Goal: Task Accomplishment & Management: Complete application form

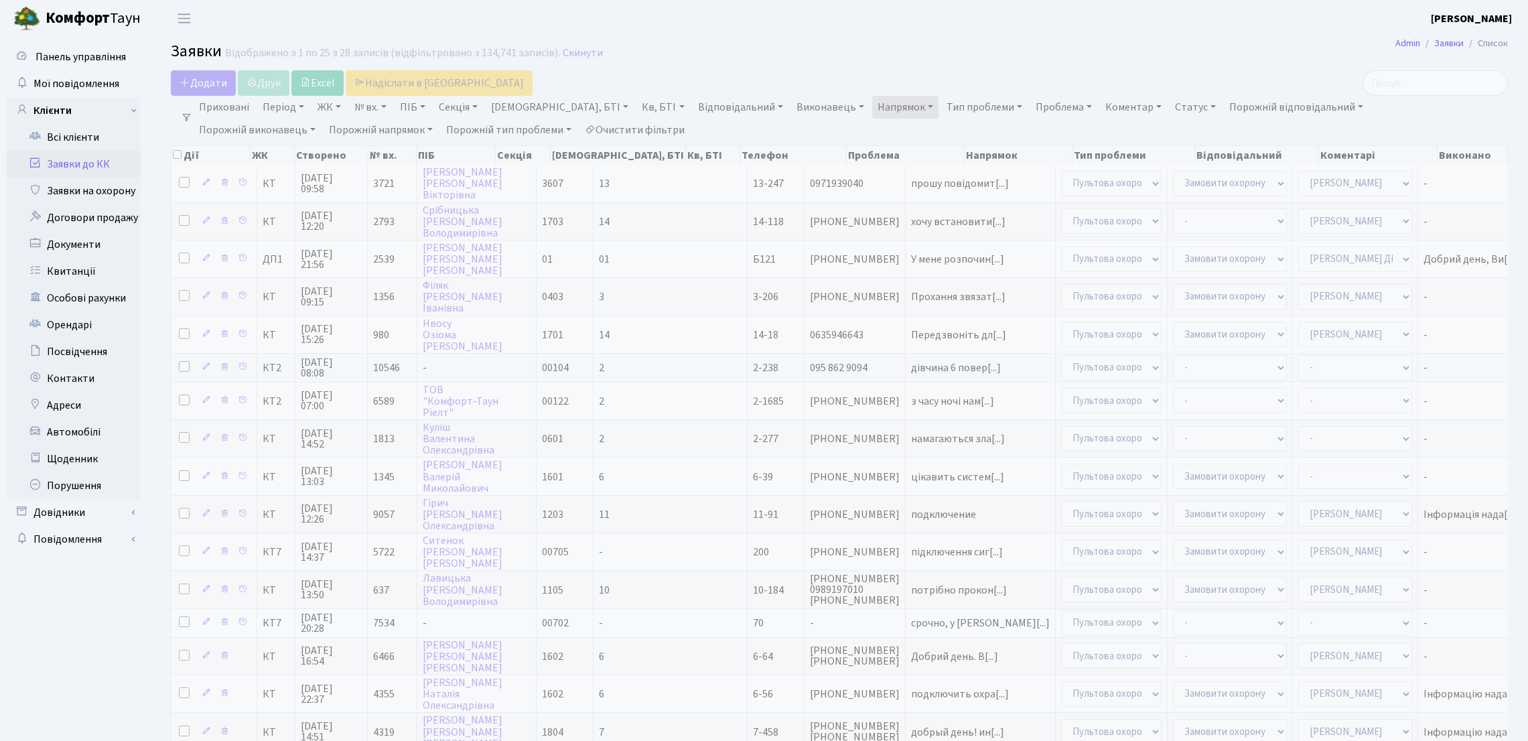
select select "25"
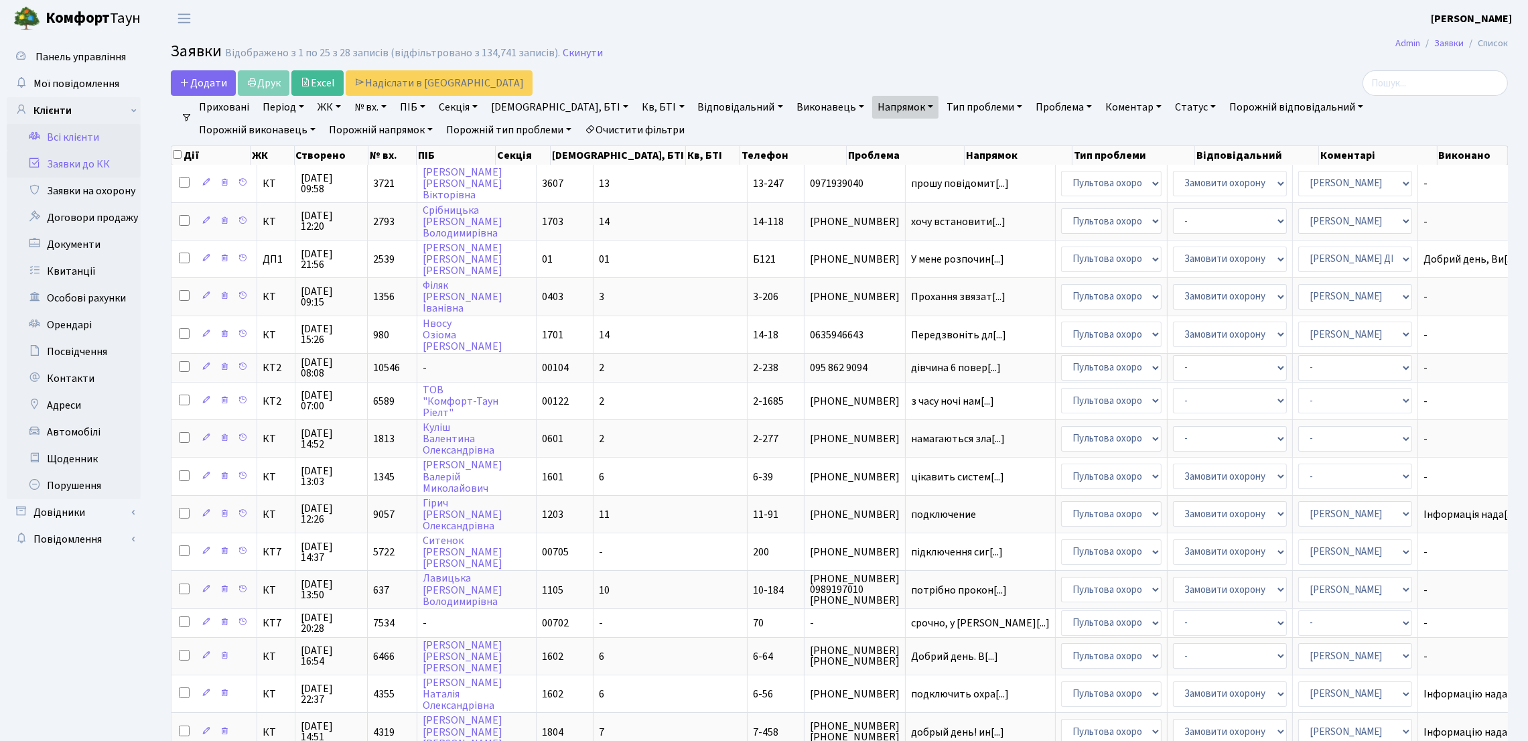
click at [119, 143] on link "Всі клієнти" at bounding box center [74, 137] width 134 height 27
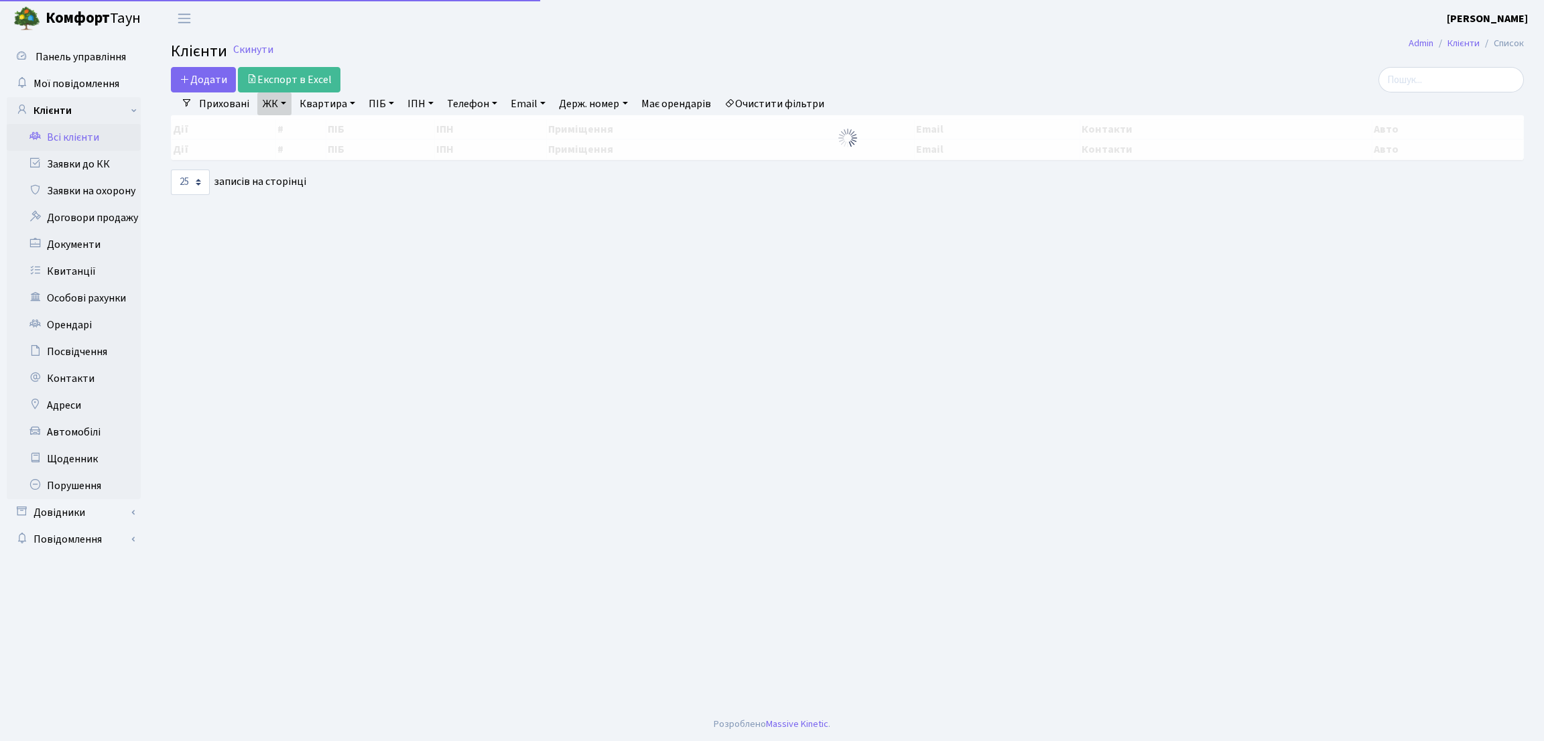
select select "25"
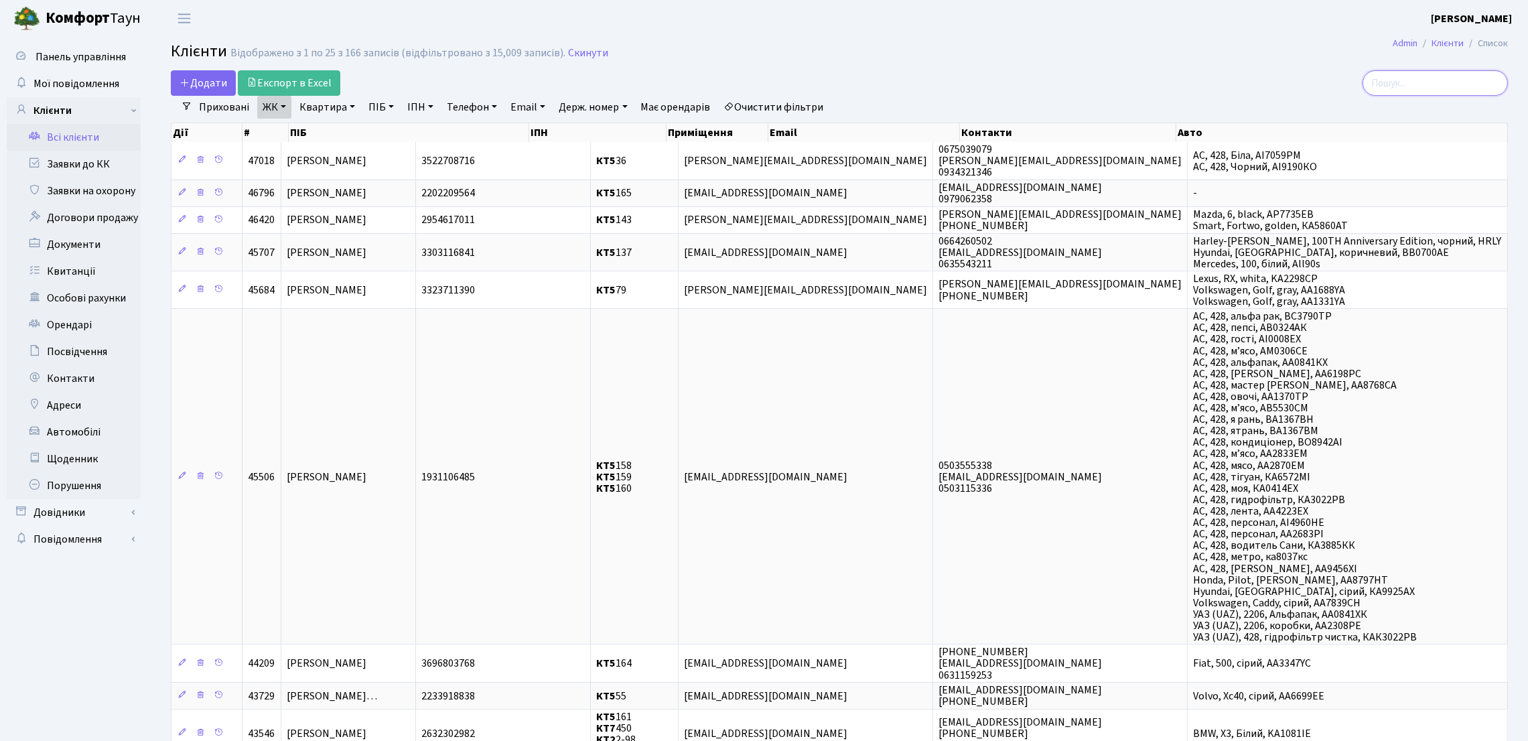
click at [1409, 84] on input "search" at bounding box center [1435, 82] width 145 height 25
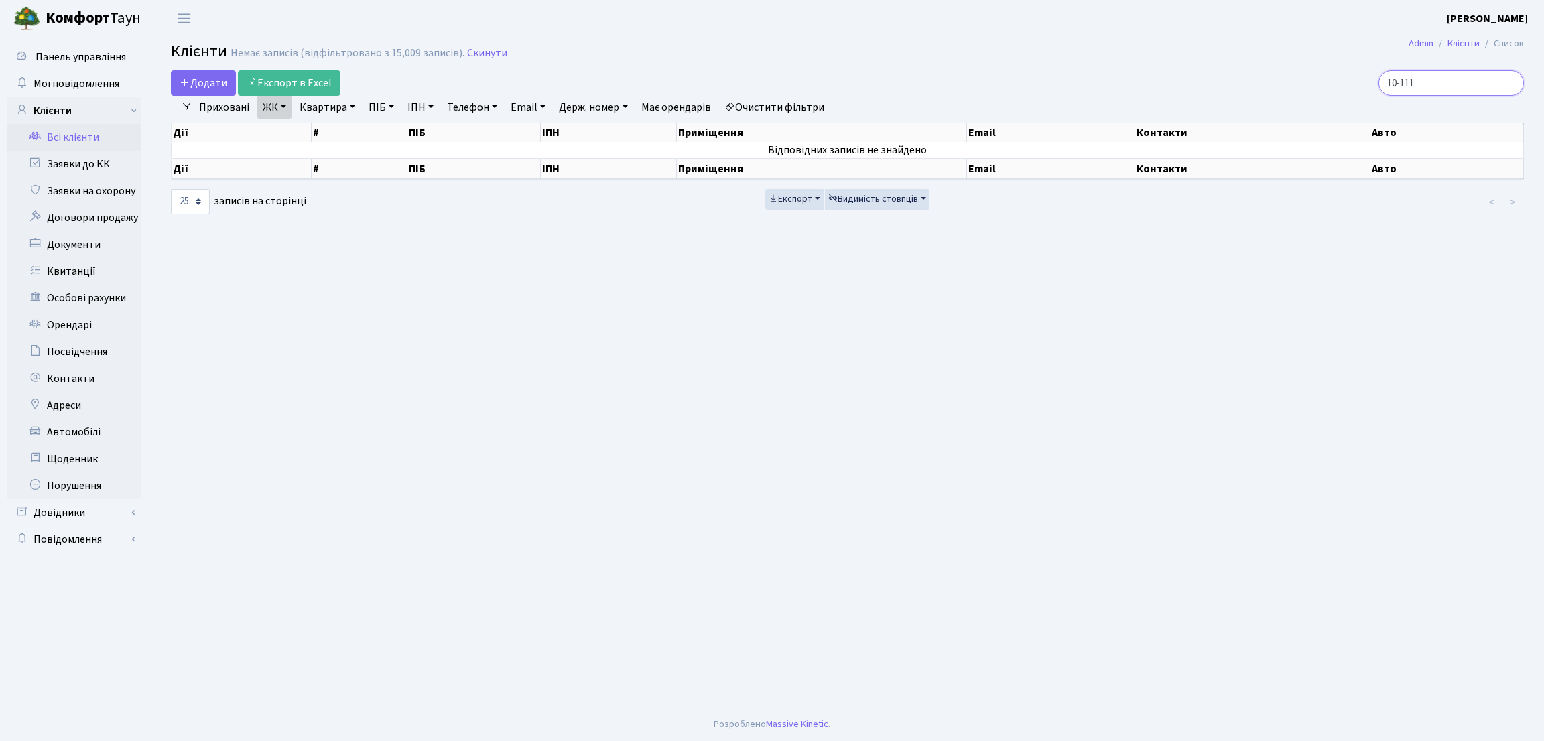
type input "10-111"
drag, startPoint x: 284, startPoint y: 96, endPoint x: 282, endPoint y: 110, distance: 13.5
click at [283, 96] on link "ЖК" at bounding box center [274, 107] width 34 height 23
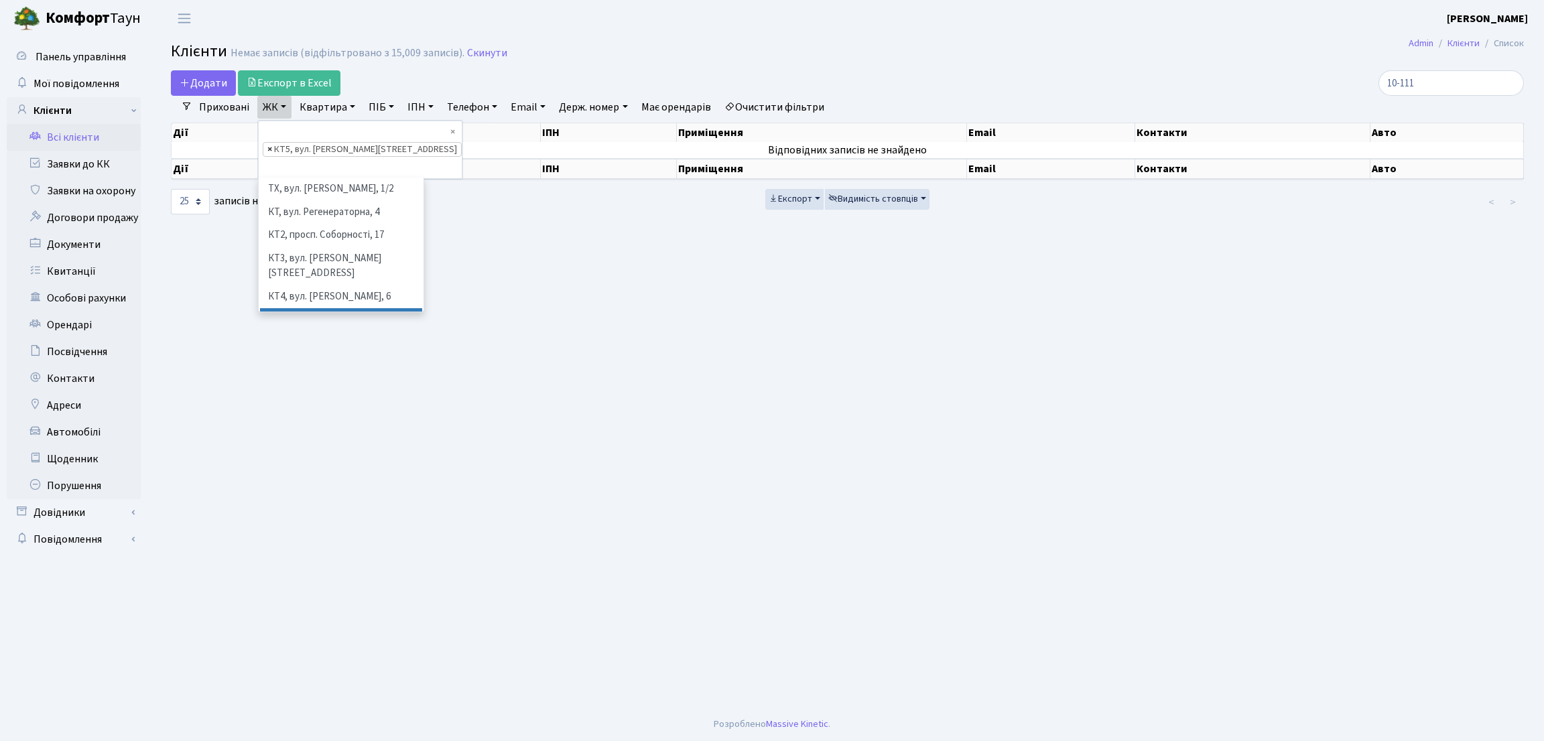
click at [267, 143] on span "×" at bounding box center [269, 149] width 5 height 13
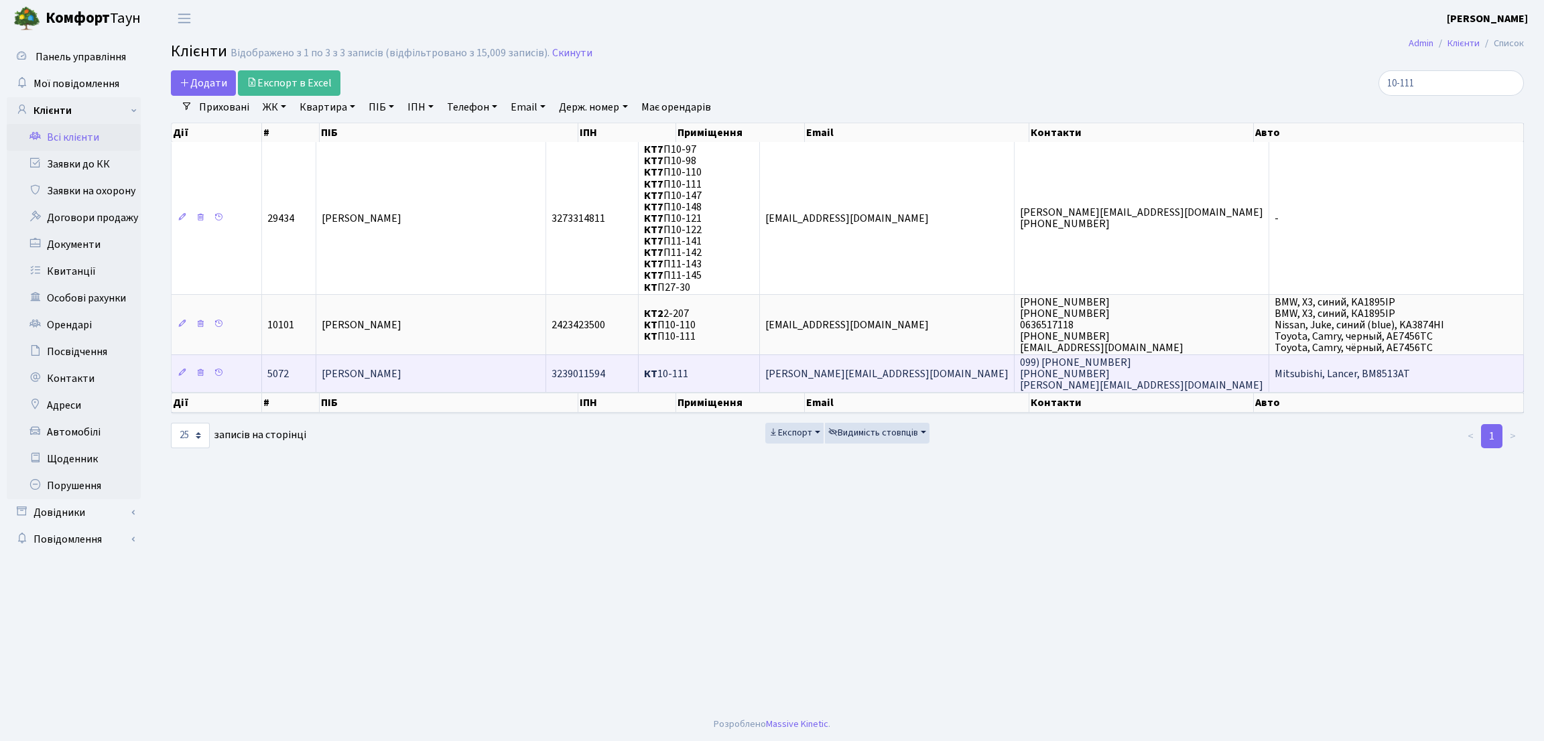
click at [401, 379] on span "[PERSON_NAME]" at bounding box center [362, 373] width 80 height 15
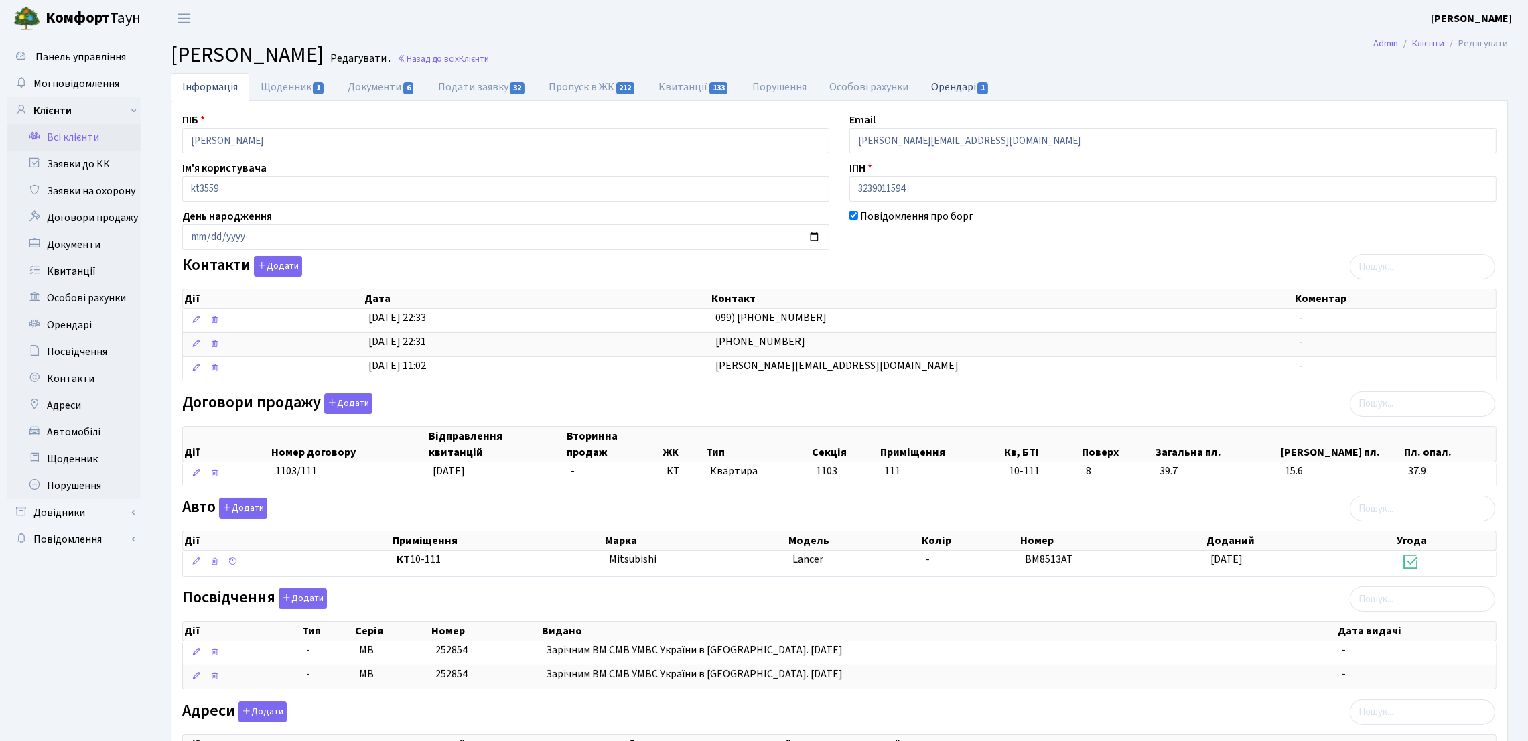
click at [956, 85] on link "Орендарі 1" at bounding box center [960, 86] width 81 height 27
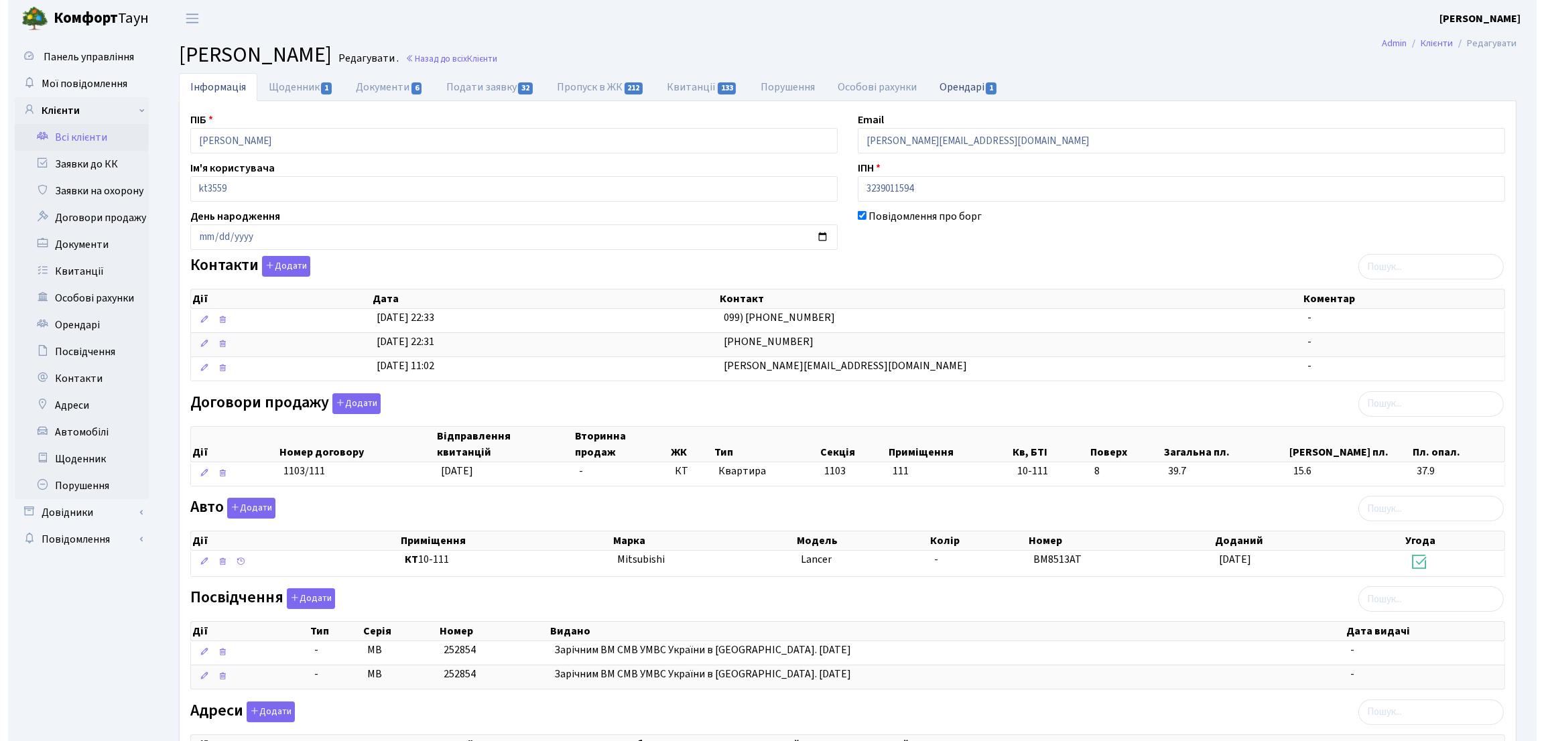
select select "25"
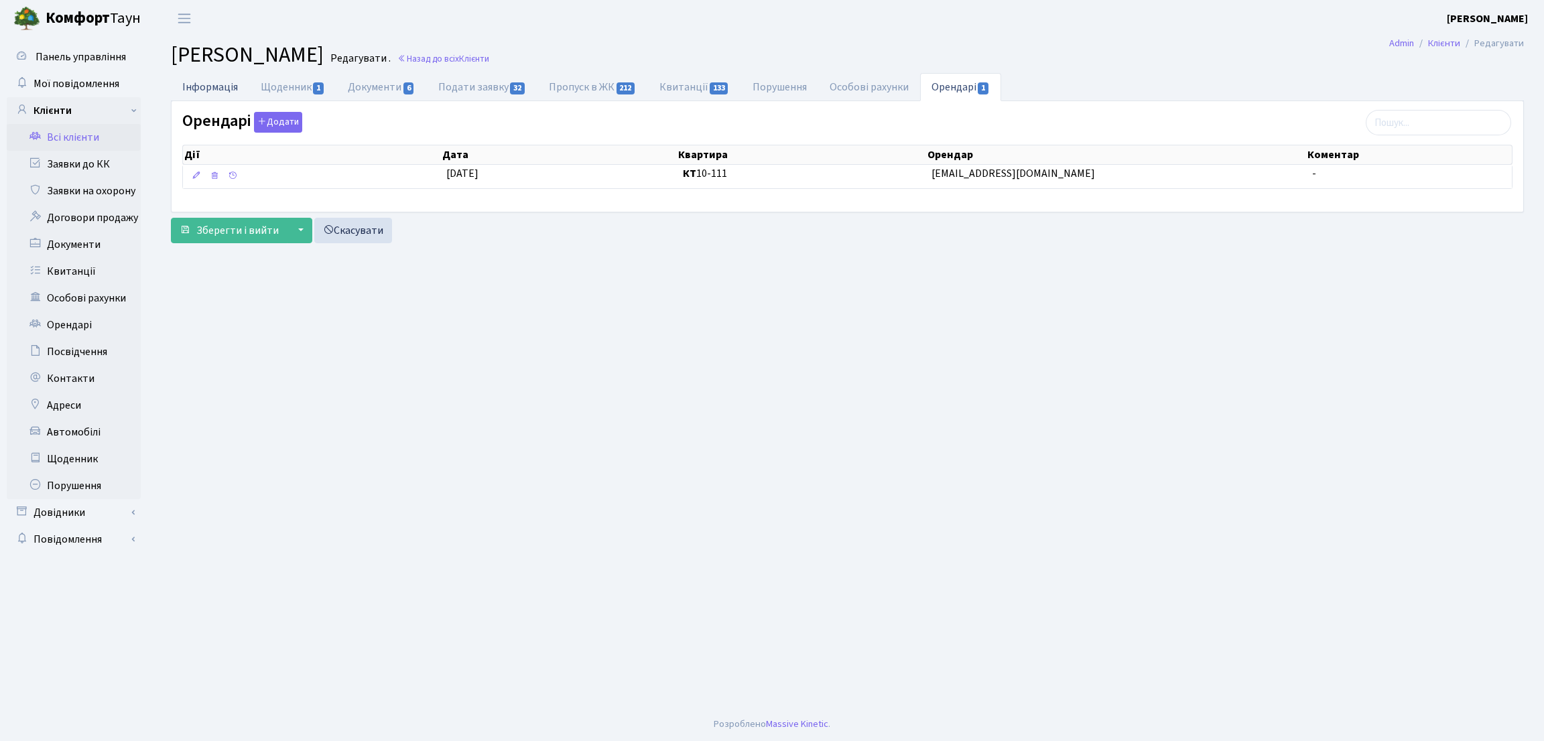
click at [216, 92] on link "Інформація" at bounding box center [210, 86] width 78 height 27
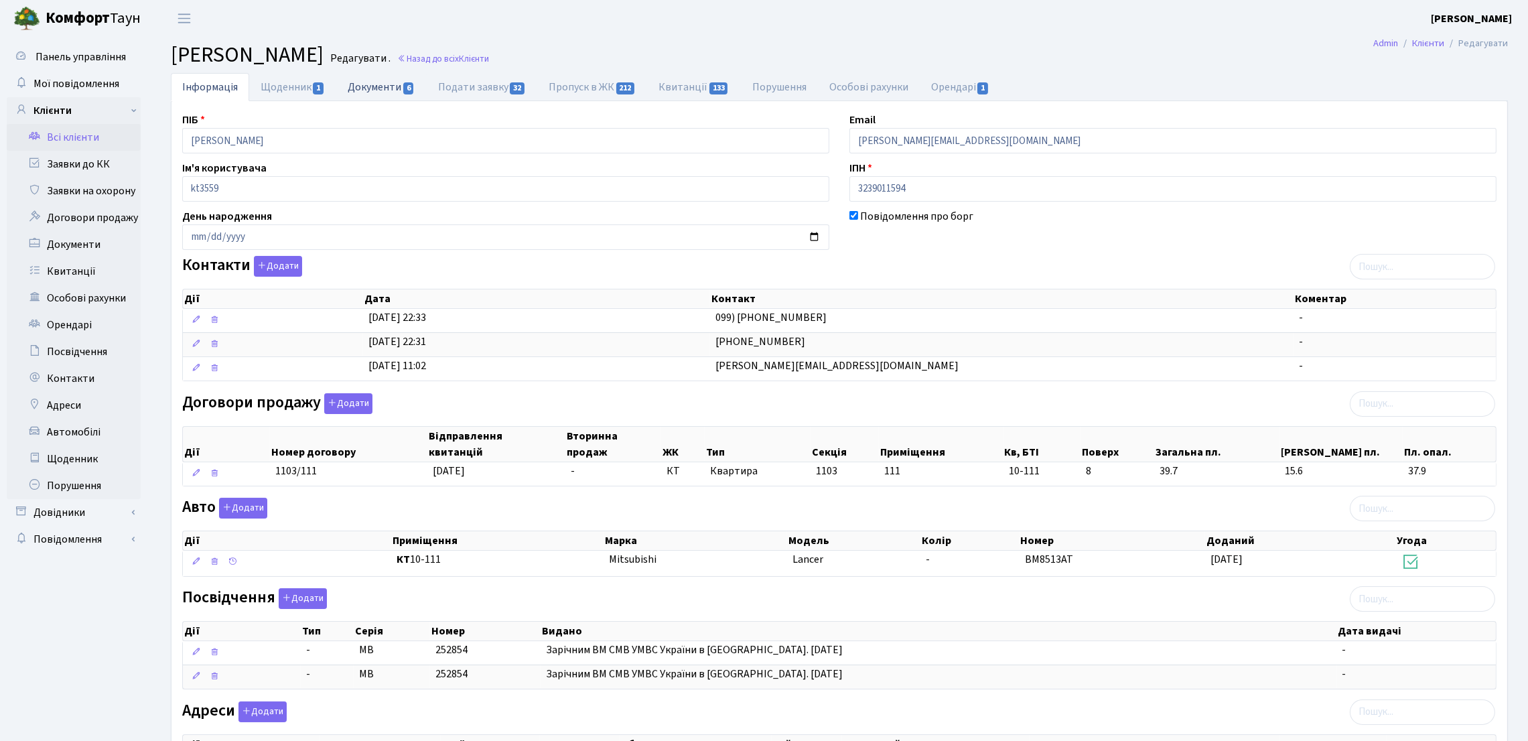
click at [357, 80] on link "Документи 6" at bounding box center [381, 86] width 90 height 27
select select "25"
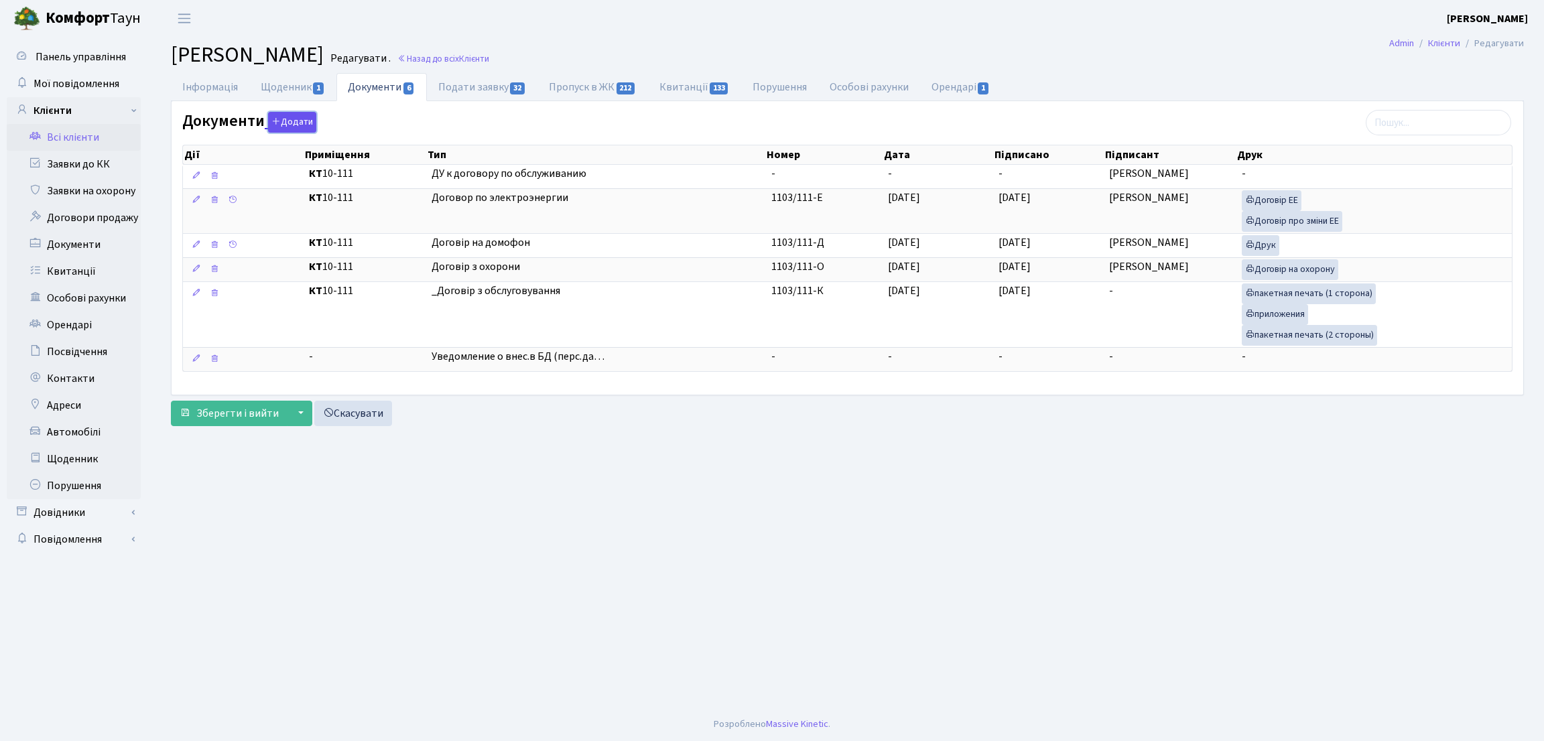
click at [297, 129] on button "Додати" at bounding box center [292, 122] width 48 height 21
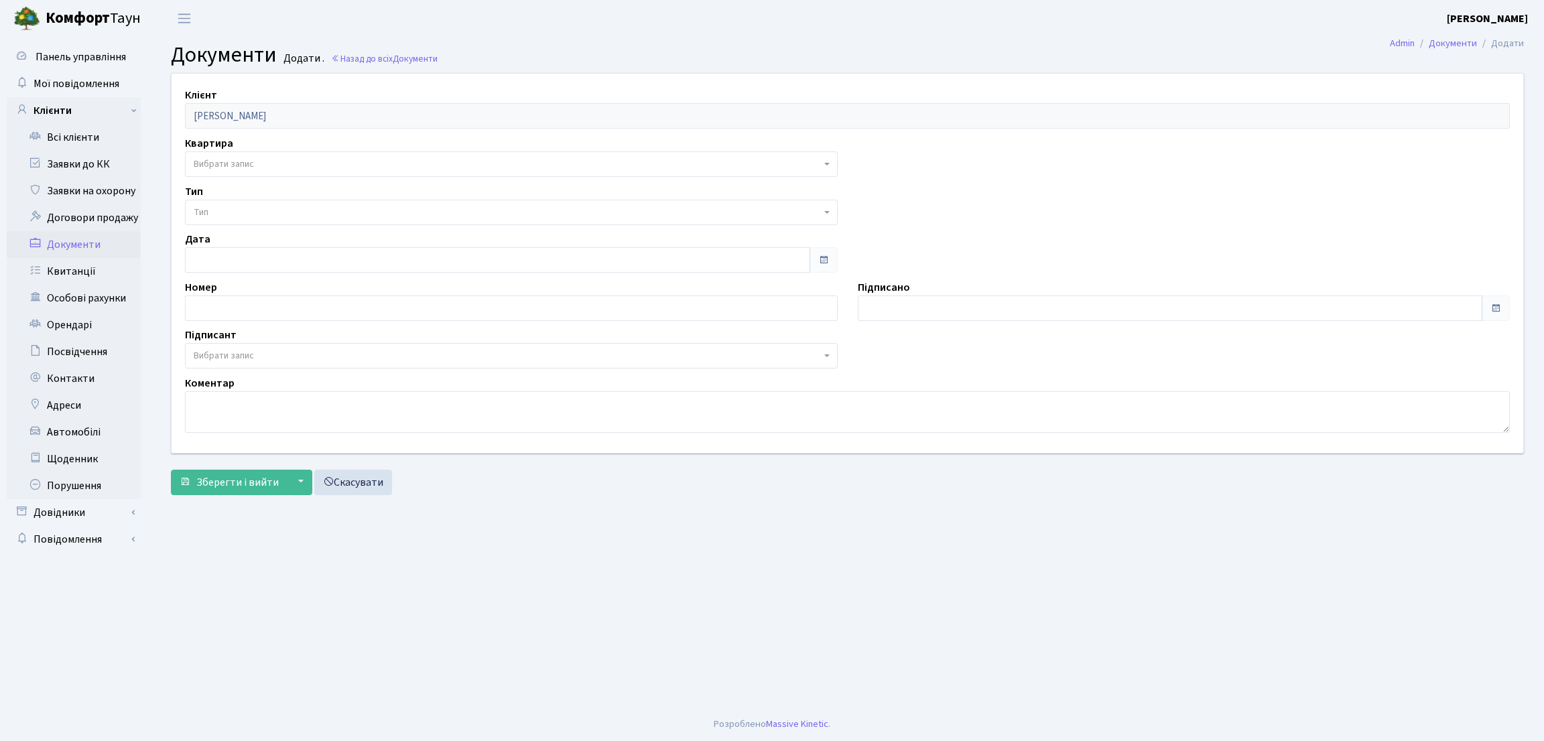
click at [253, 178] on div "Клієнт [PERSON_NAME] Квартира - <b>КТ</b>&nbsp;&nbsp;&nbsp;&nbsp;10-111 Вибрати…" at bounding box center [846, 263] width 1371 height 379
click at [262, 163] on span "Вибрати запис" at bounding box center [507, 163] width 627 height 13
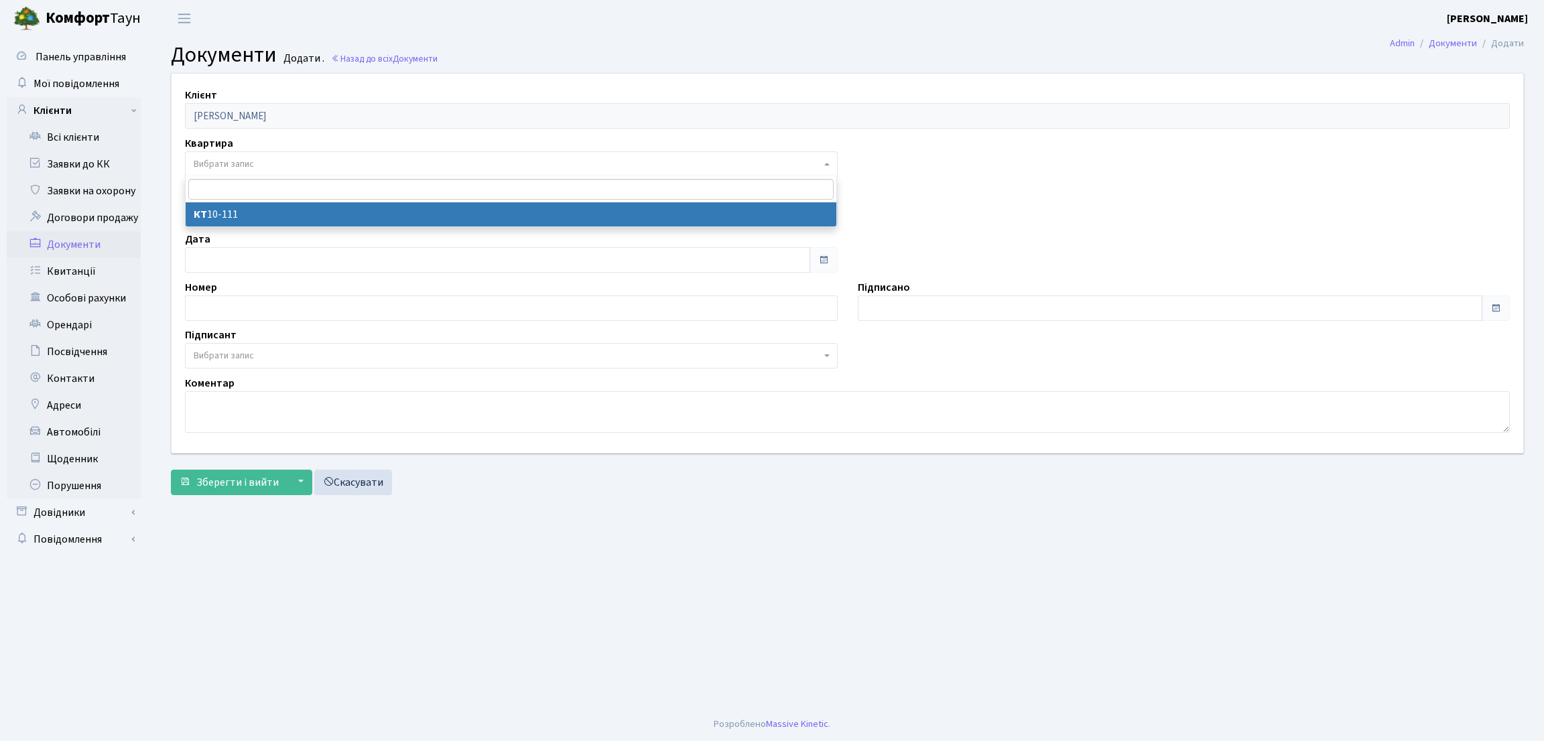
select select "4263"
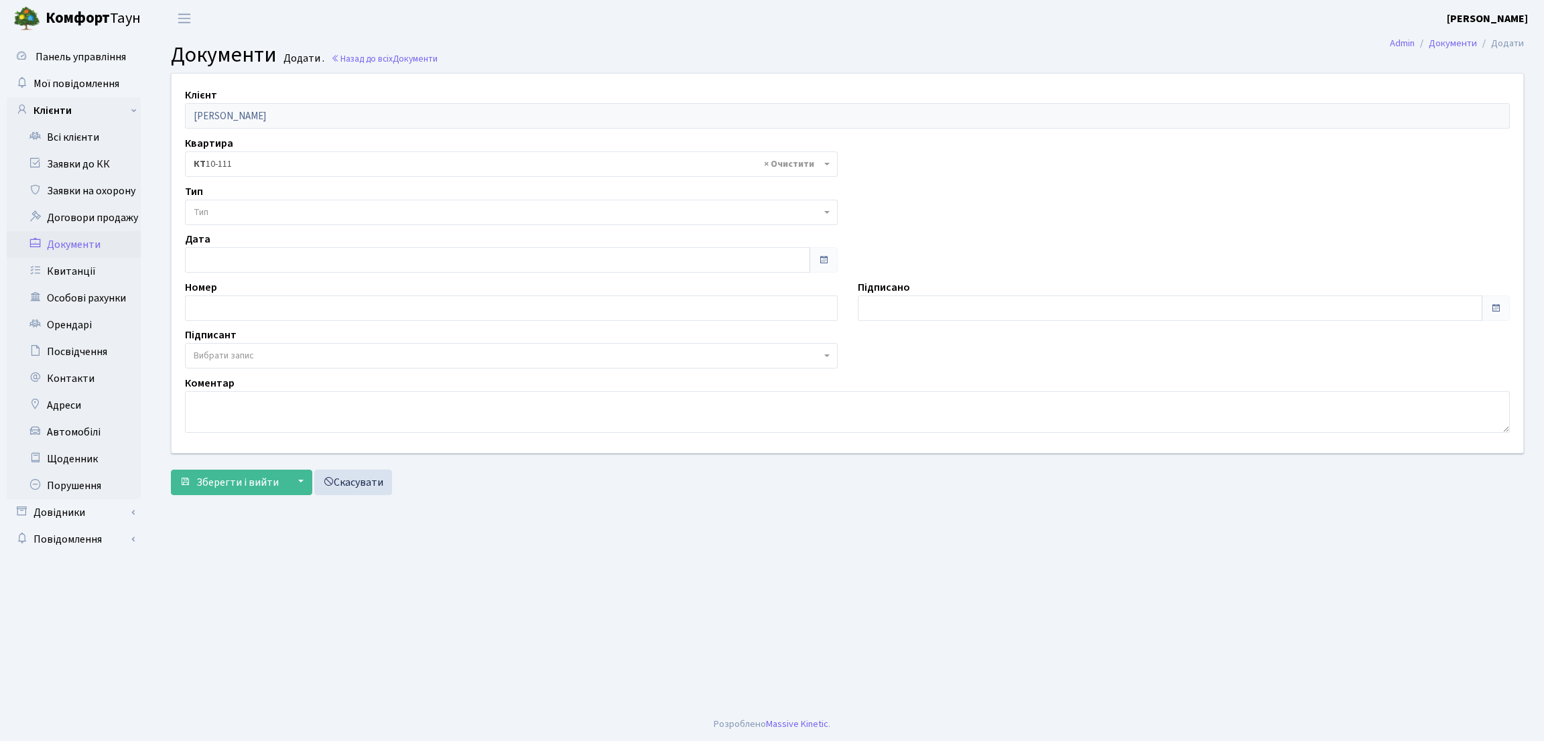
click at [264, 219] on span "Тип" at bounding box center [511, 212] width 653 height 25
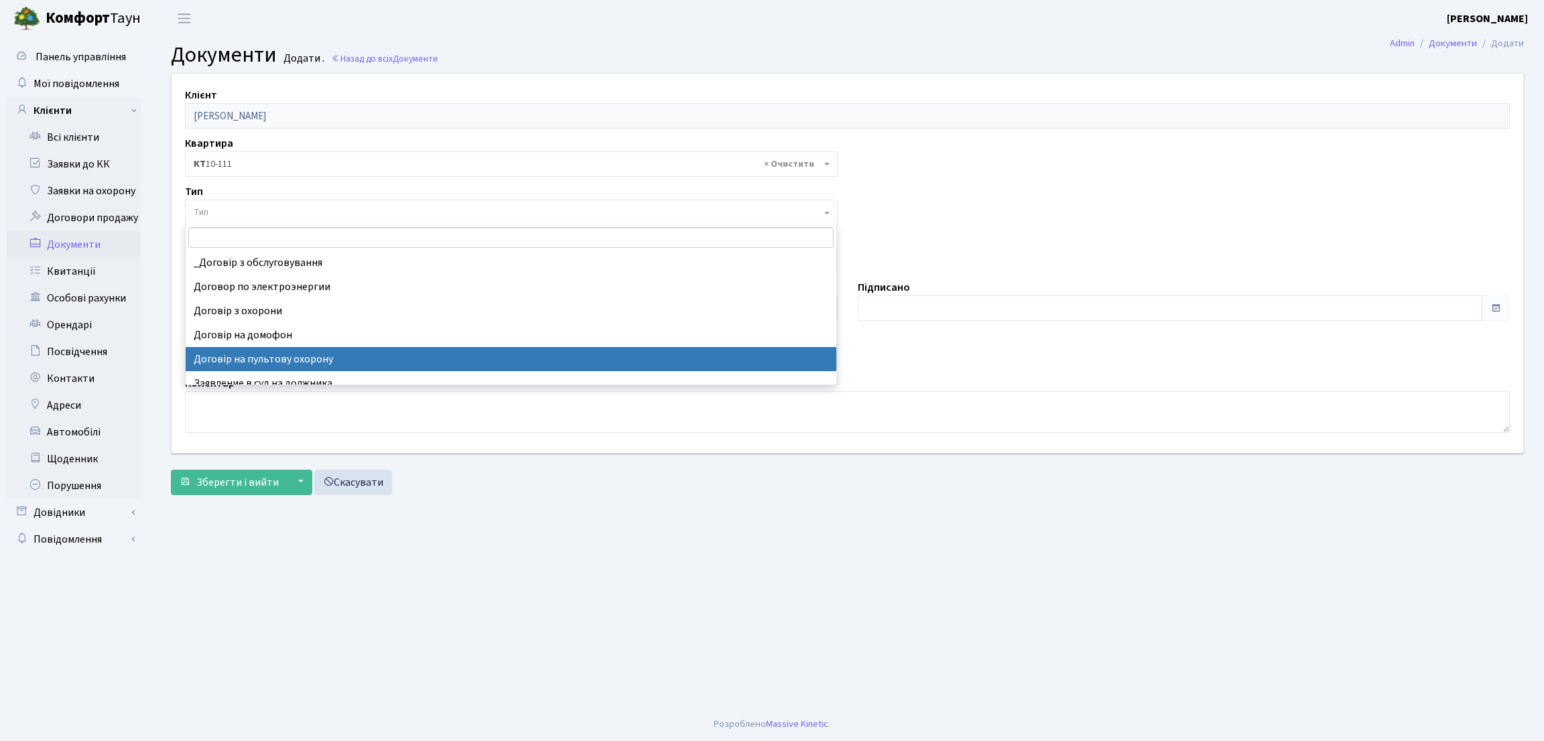
select select "315"
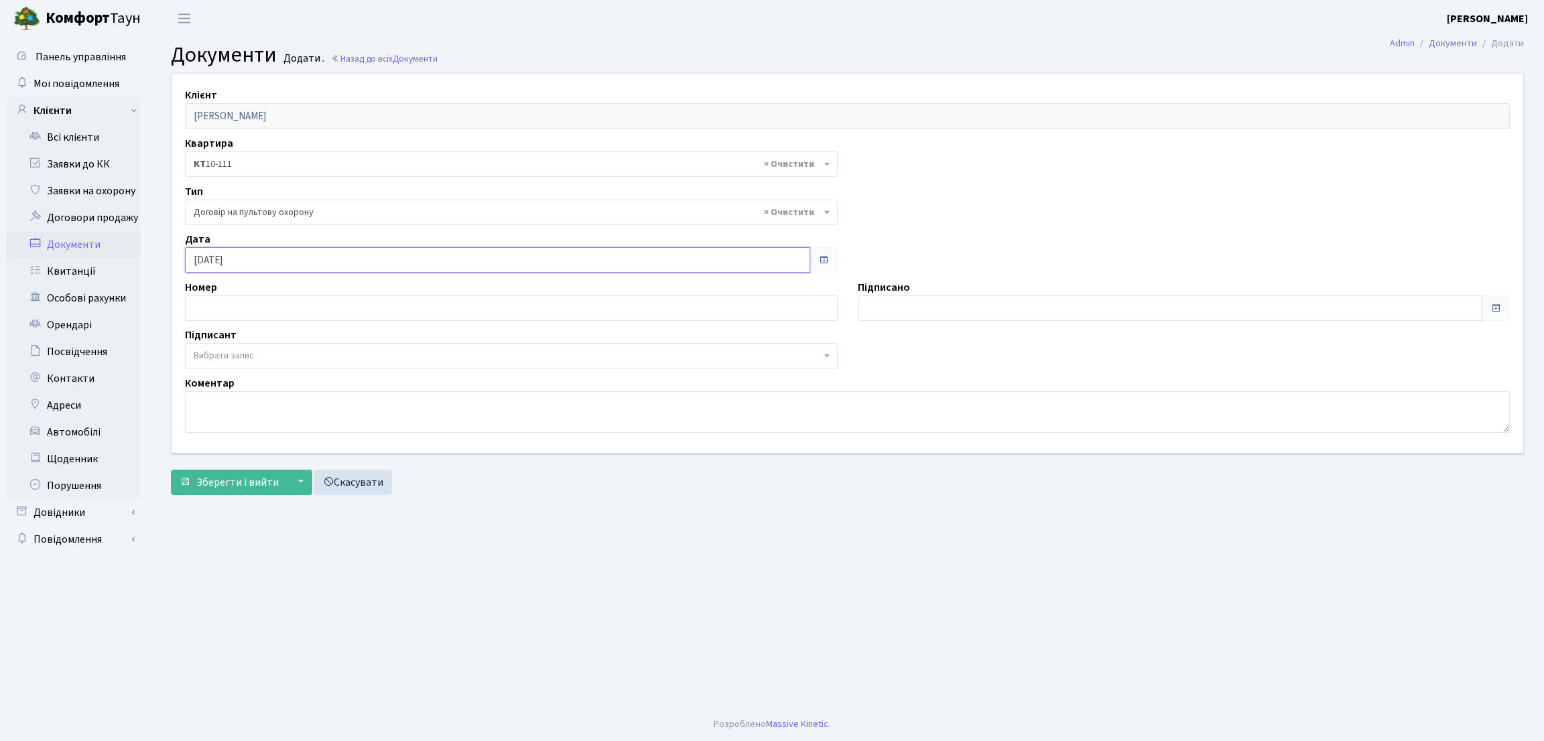
click at [291, 249] on input "[DATE]" at bounding box center [497, 259] width 625 height 25
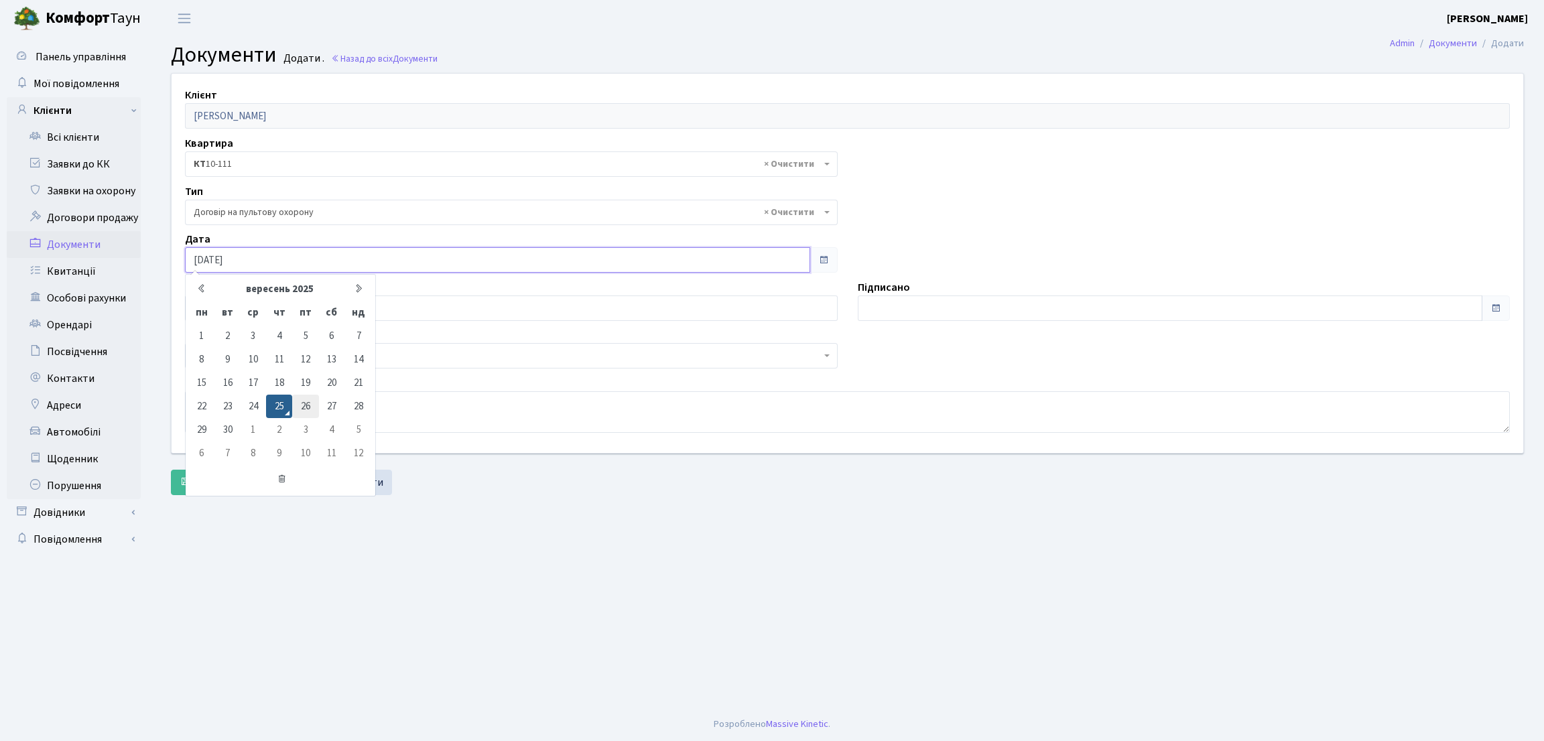
click at [311, 407] on td "26" at bounding box center [305, 406] width 26 height 23
type input "[DATE]"
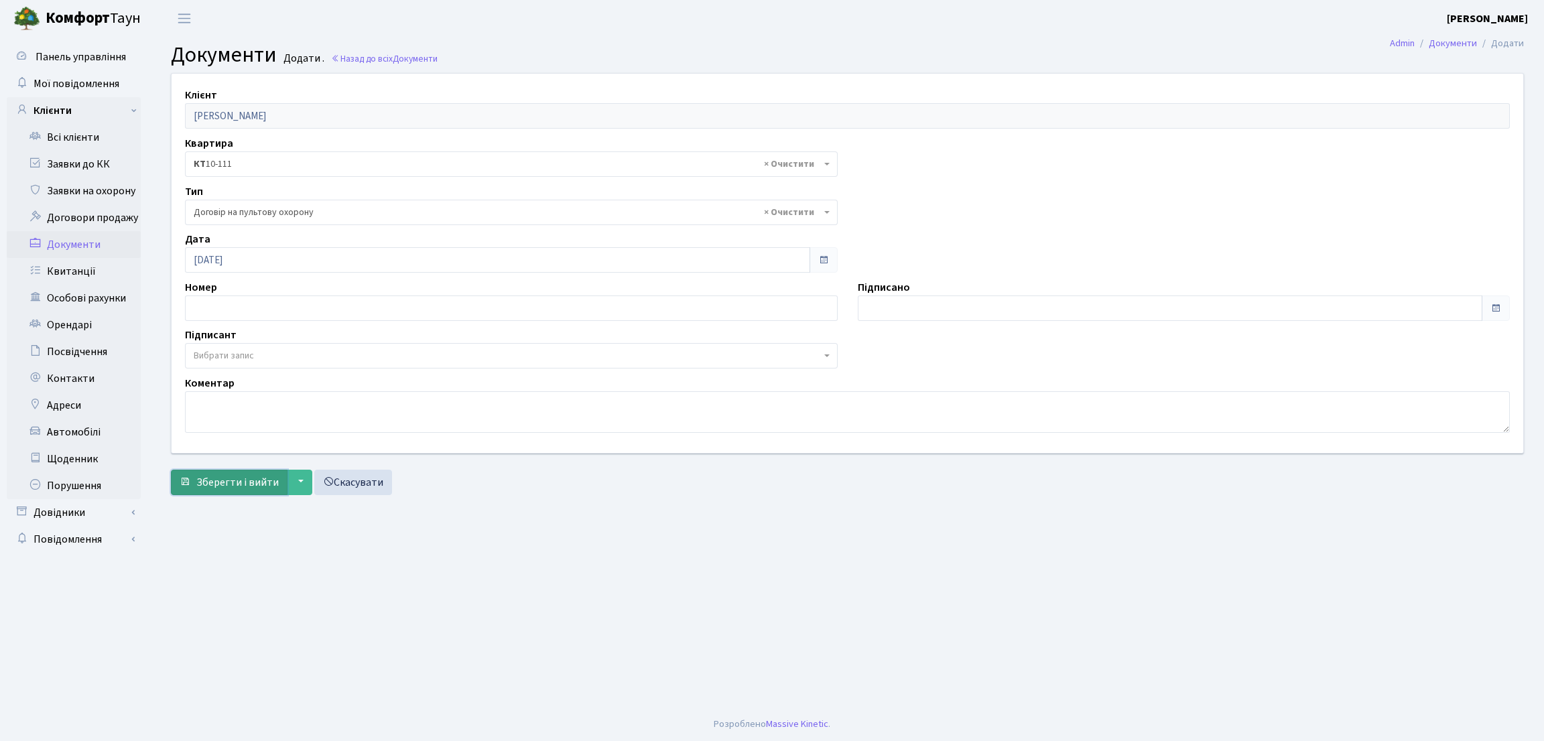
click at [259, 474] on button "Зберегти і вийти" at bounding box center [229, 482] width 117 height 25
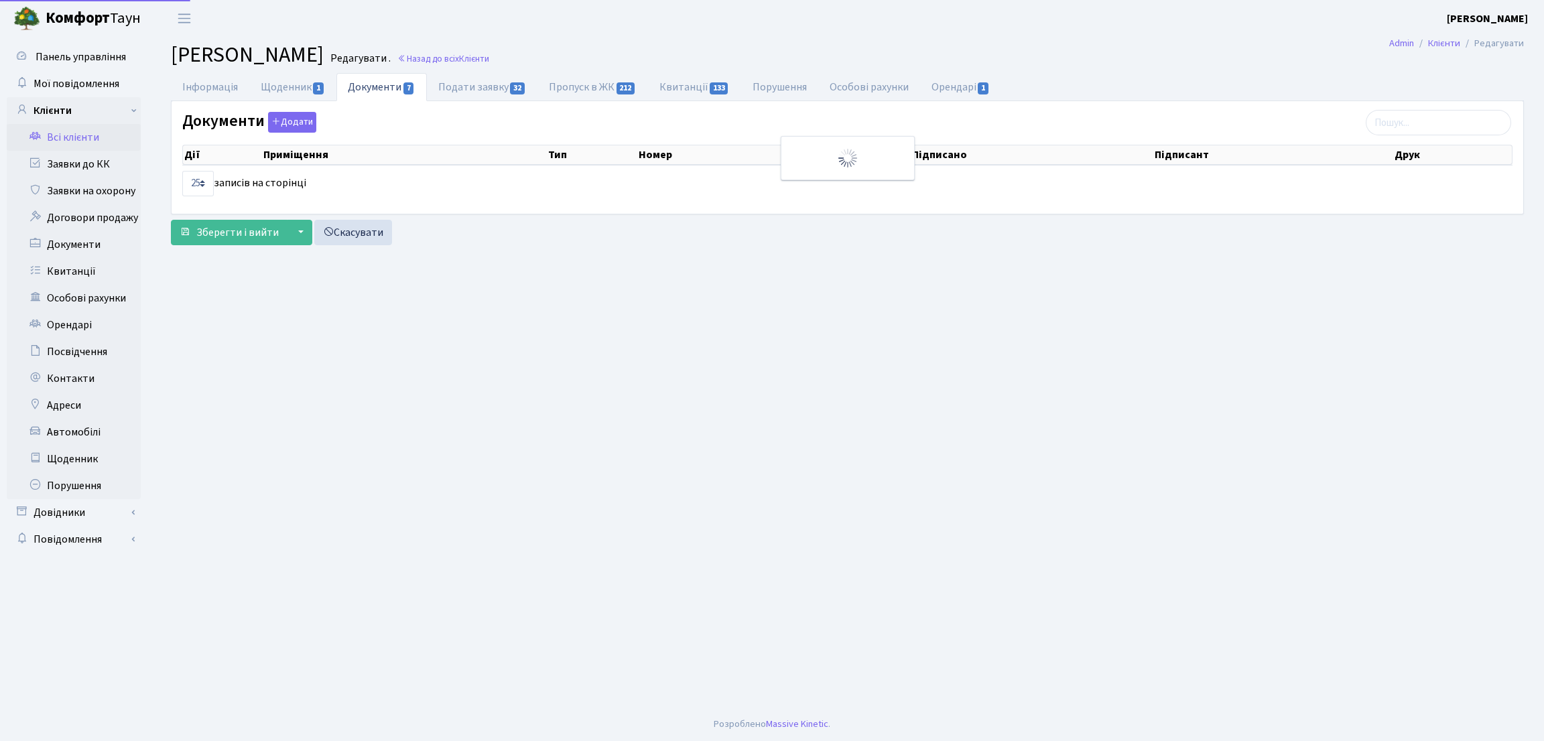
select select "25"
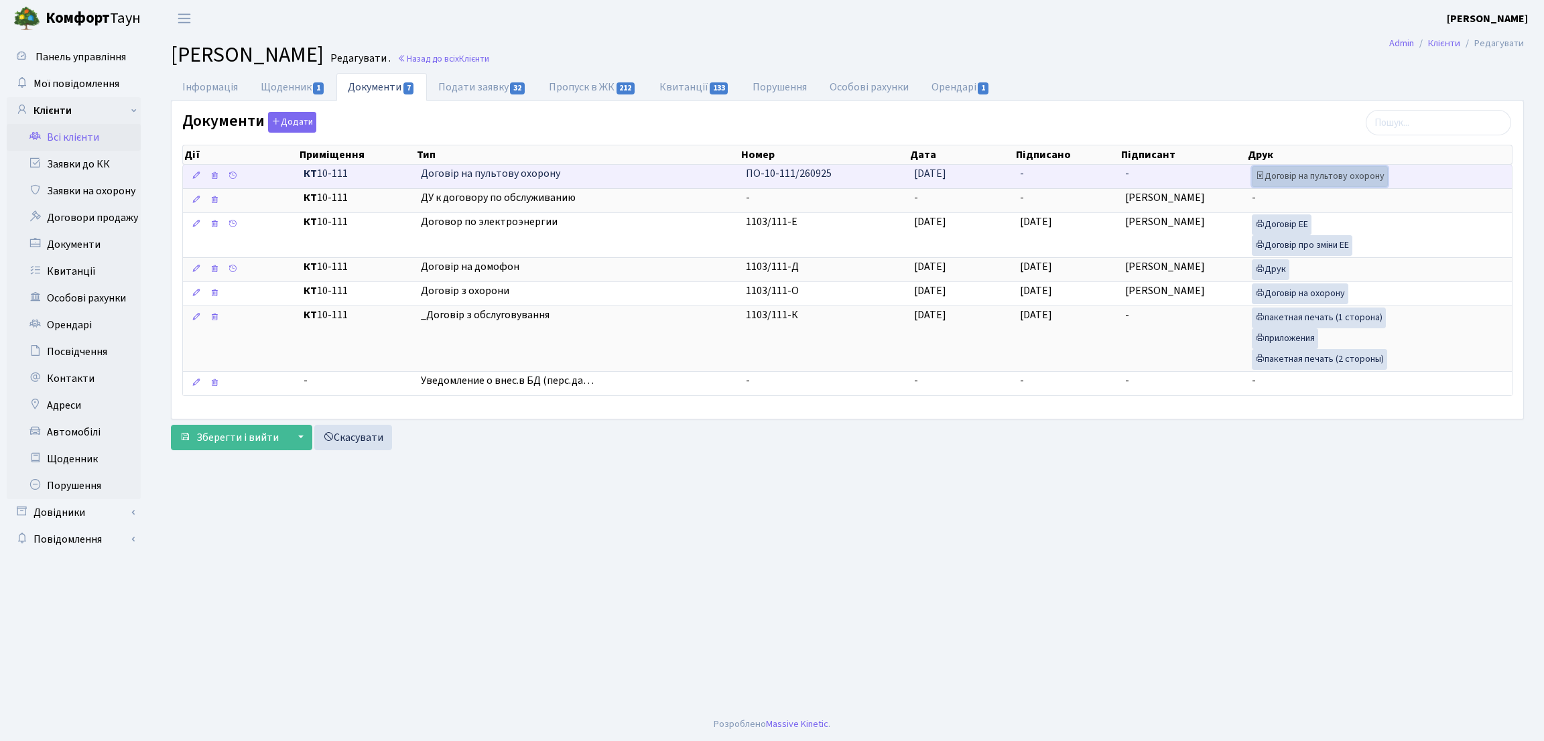
click at [1289, 178] on link "Договір на пультову охорону" at bounding box center [1319, 176] width 136 height 21
